Goal: Subscribe to service/newsletter

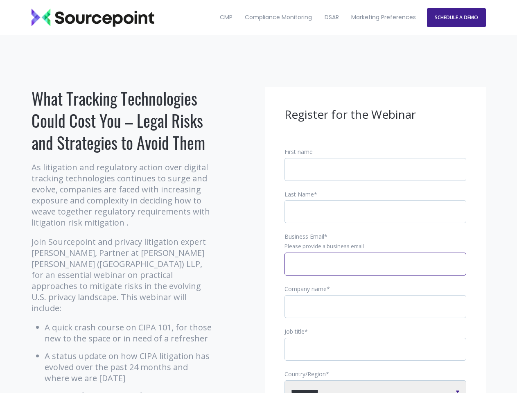
click at [375, 271] on input "Business Email *" at bounding box center [376, 264] width 182 height 23
